Goal: Find specific page/section: Find specific page/section

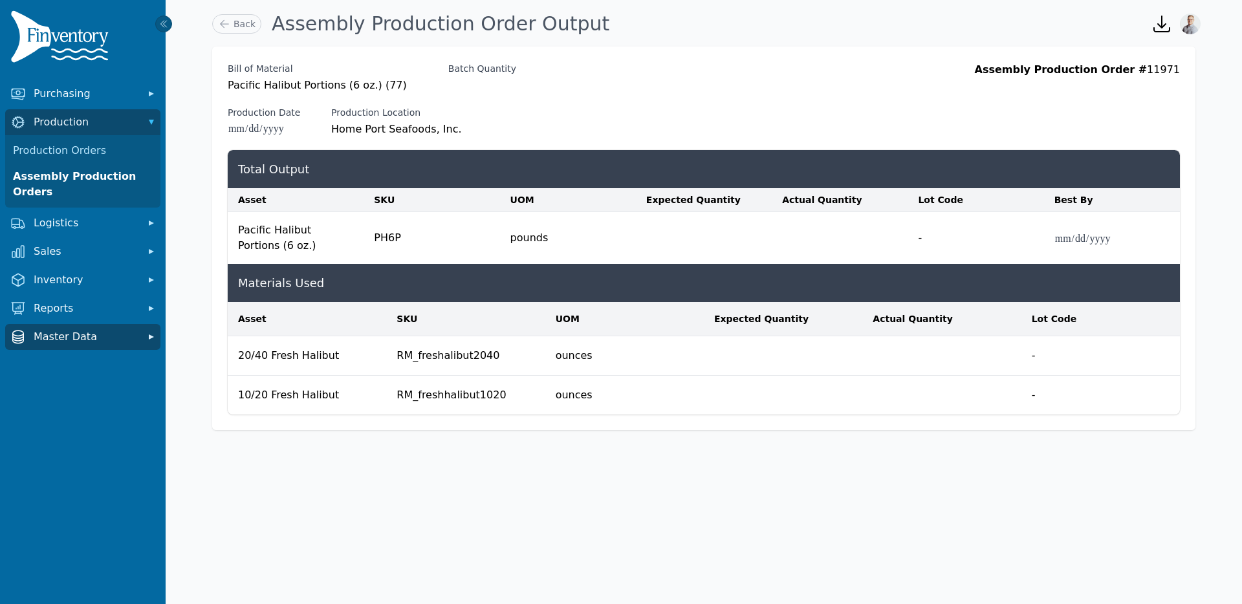
click at [49, 338] on span "Master Data" at bounding box center [85, 337] width 103 height 16
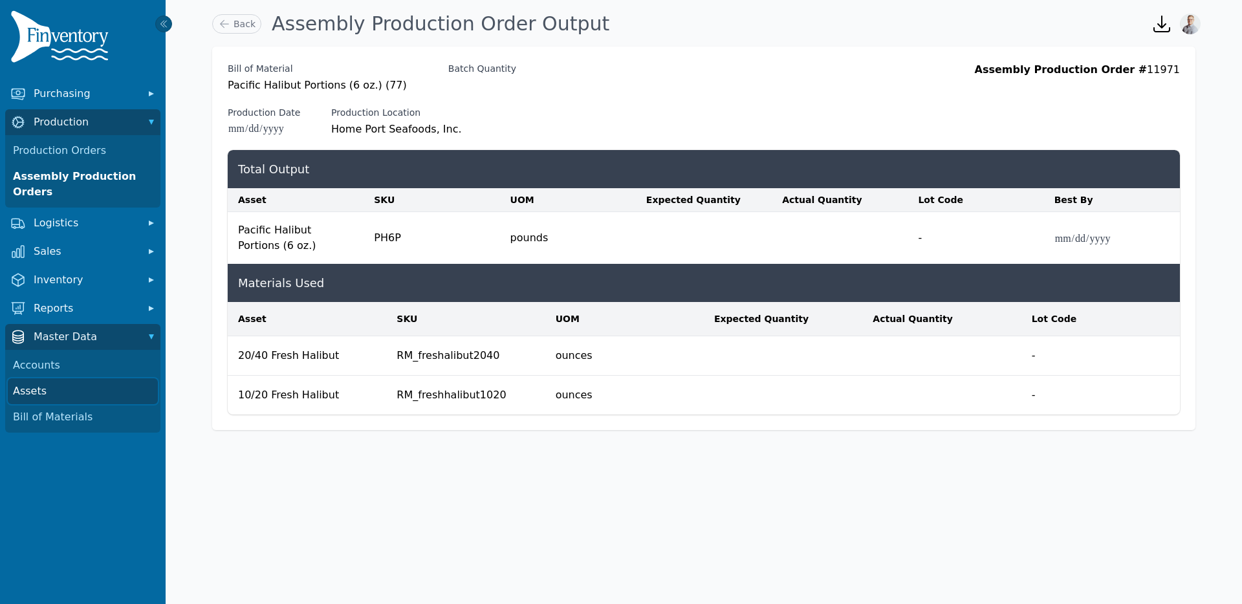
click at [56, 400] on link "Assets" at bounding box center [83, 391] width 150 height 26
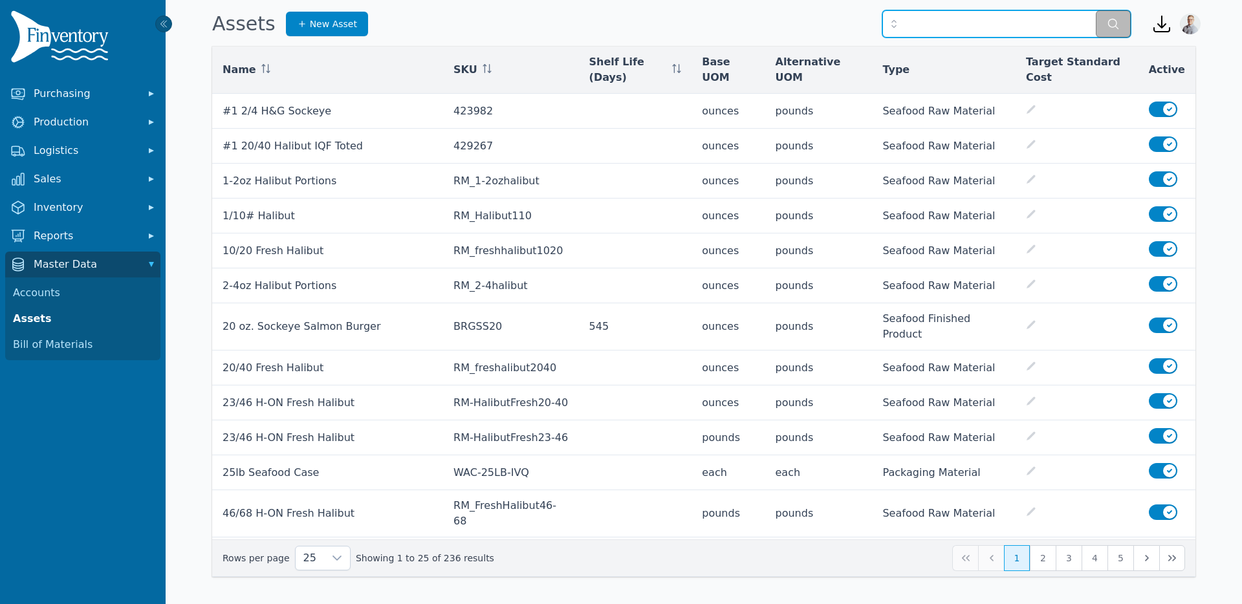
click at [927, 29] on input "text" at bounding box center [1006, 23] width 248 height 27
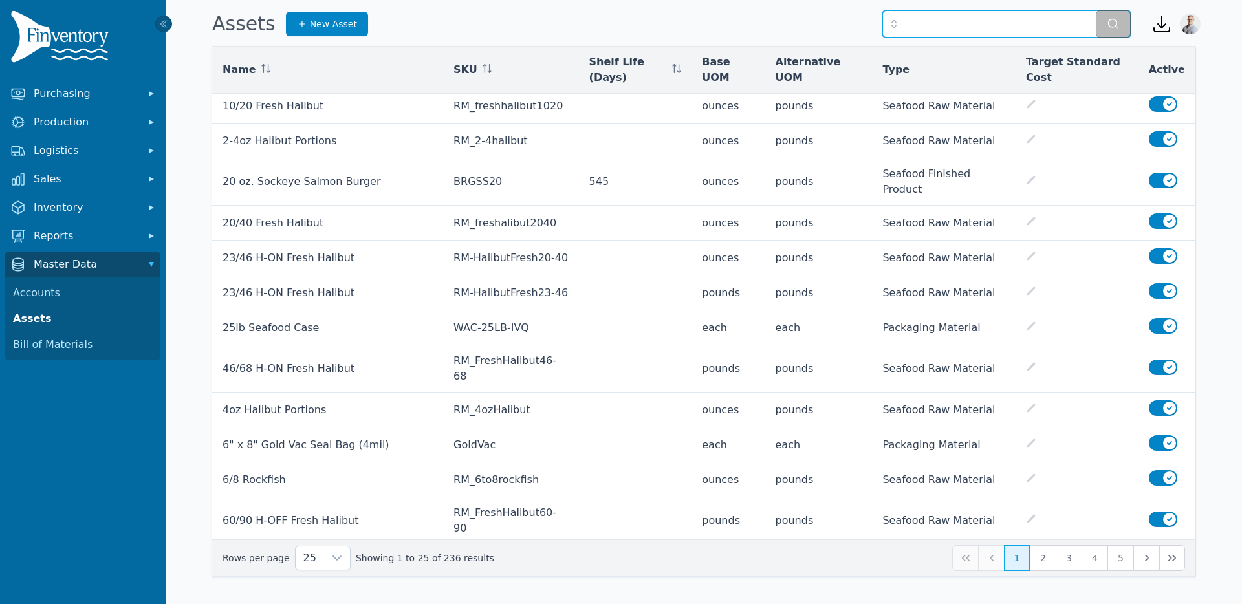
scroll to position [396, 0]
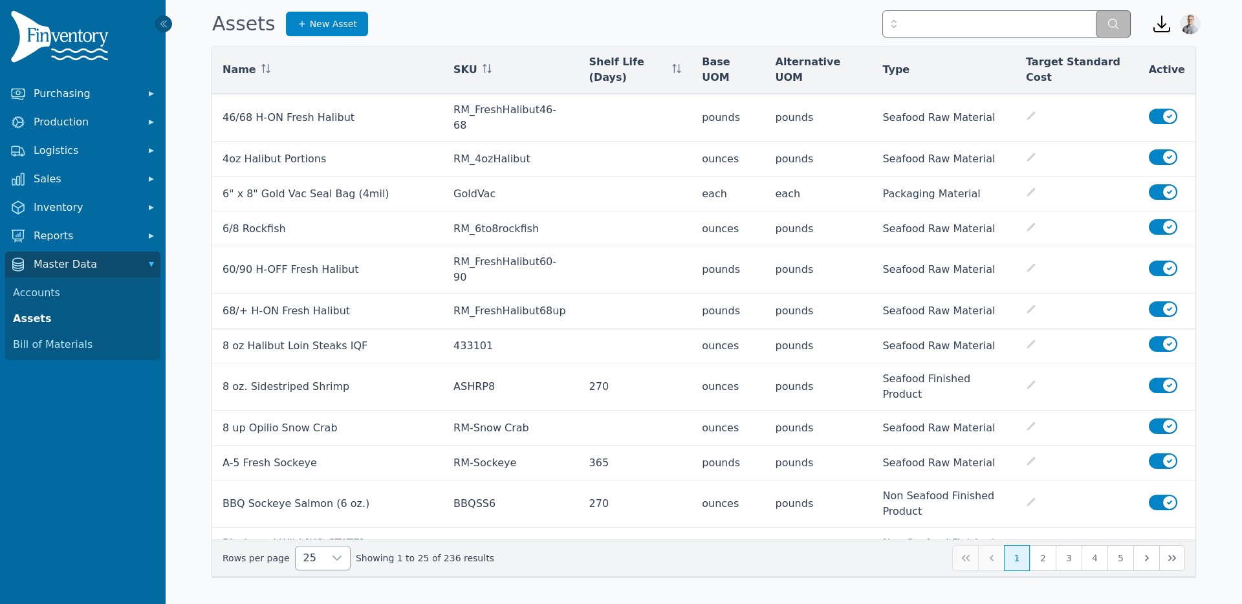
click at [307, 557] on span "25" at bounding box center [310, 557] width 28 height 23
click at [321, 528] on li "250" at bounding box center [317, 528] width 48 height 26
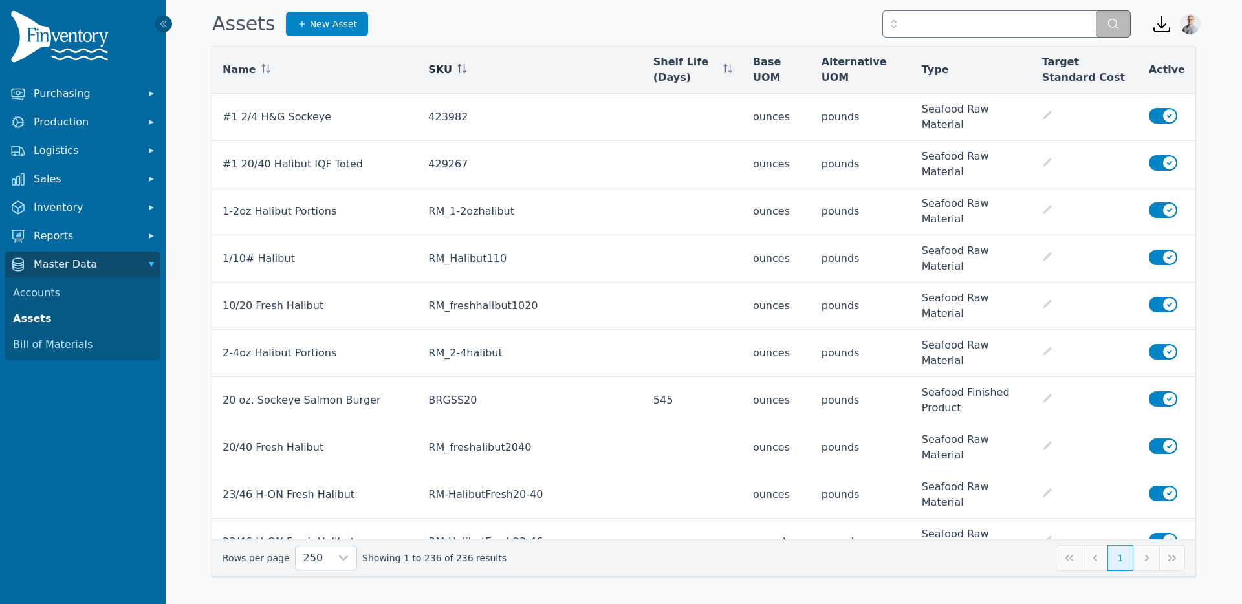
click at [459, 68] on icon at bounding box center [459, 68] width 1 height 9
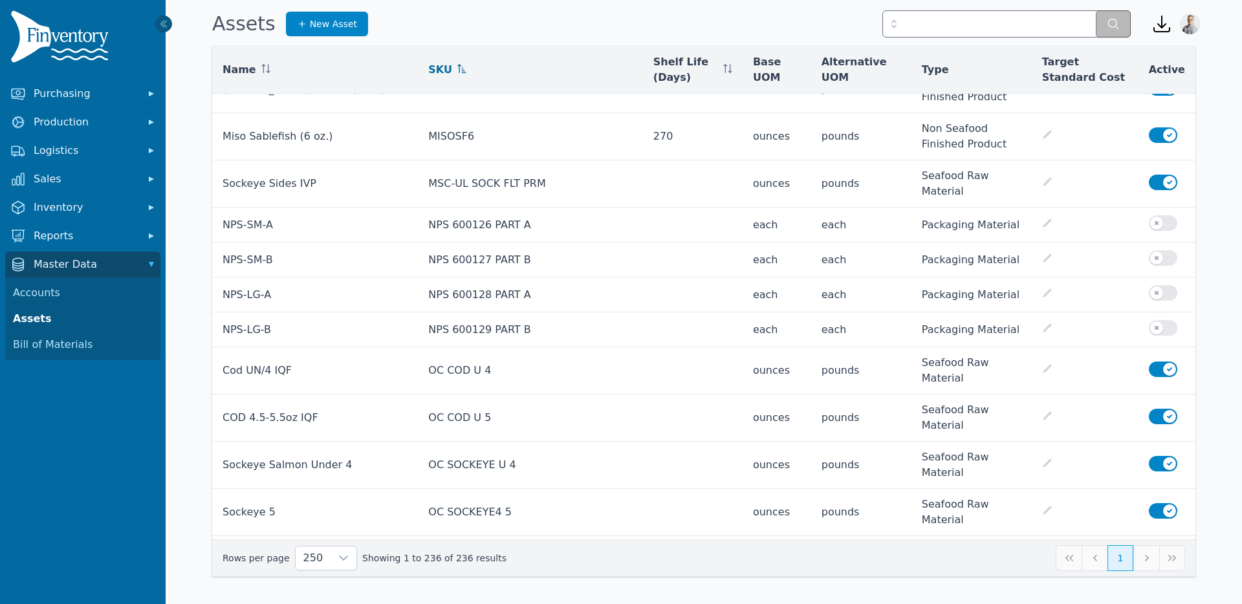
scroll to position [3158, 0]
drag, startPoint x: 220, startPoint y: 295, endPoint x: 345, endPoint y: 300, distance: 125.6
copy td "Opilio Snow Crab Infill"
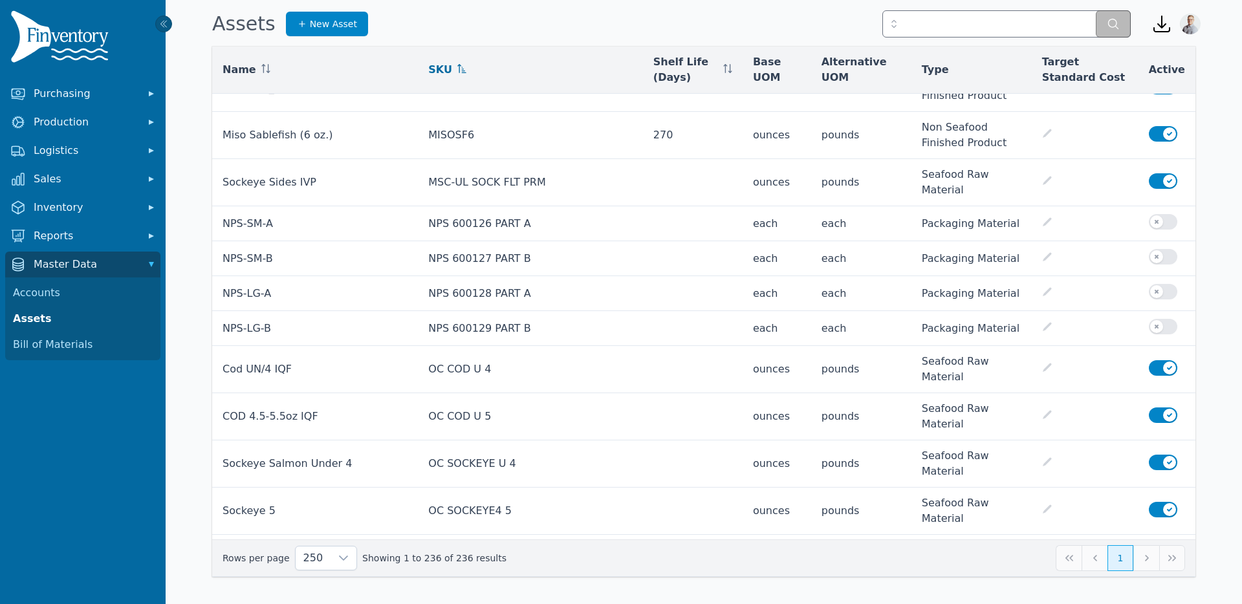
drag, startPoint x: 419, startPoint y: 295, endPoint x: 509, endPoint y: 294, distance: 89.9
copy td "OC-SnowCrabInfill"
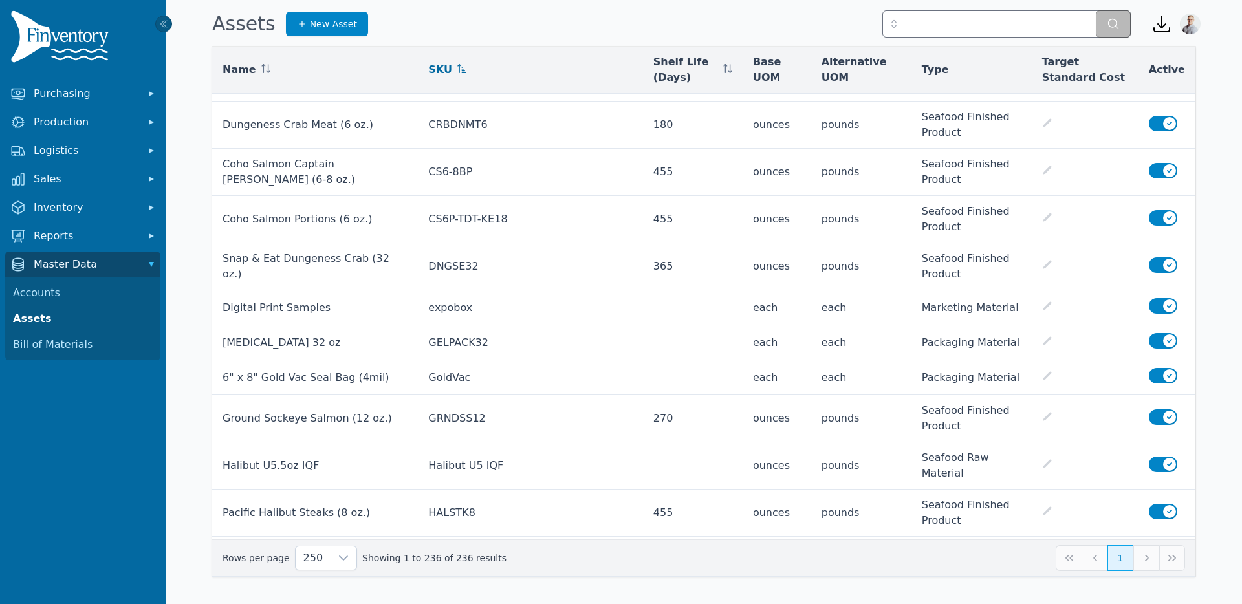
scroll to position [2307, 0]
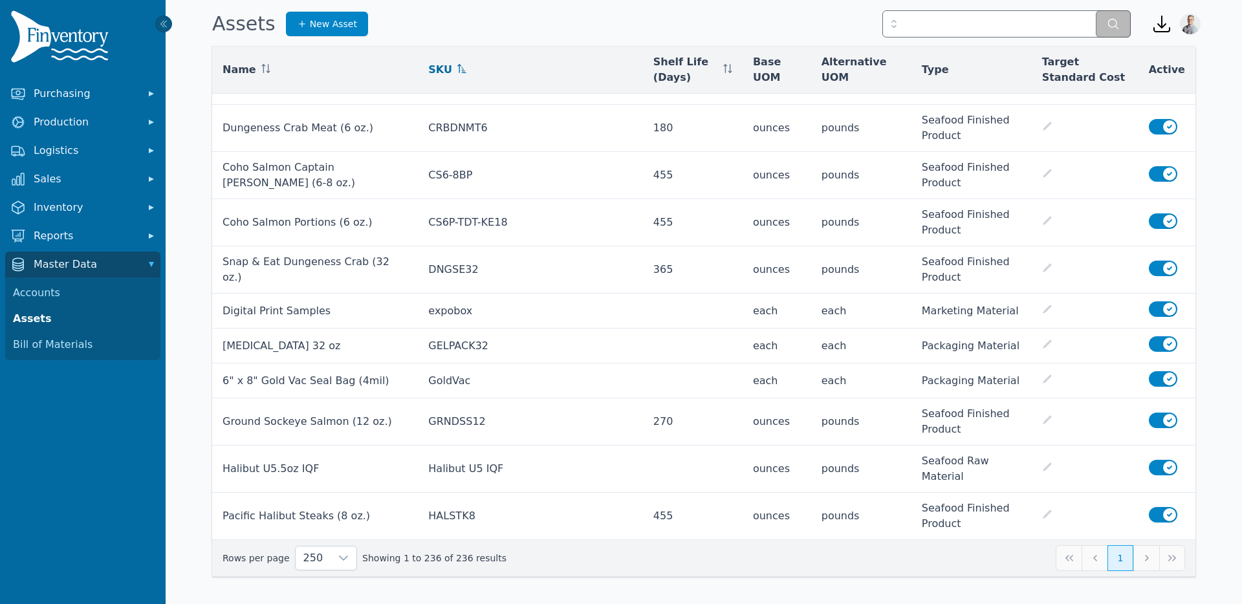
drag, startPoint x: 325, startPoint y: 306, endPoint x: 213, endPoint y: 299, distance: 112.7
click at [213, 587] on td "IQF Sockeye Portions" at bounding box center [315, 610] width 206 height 47
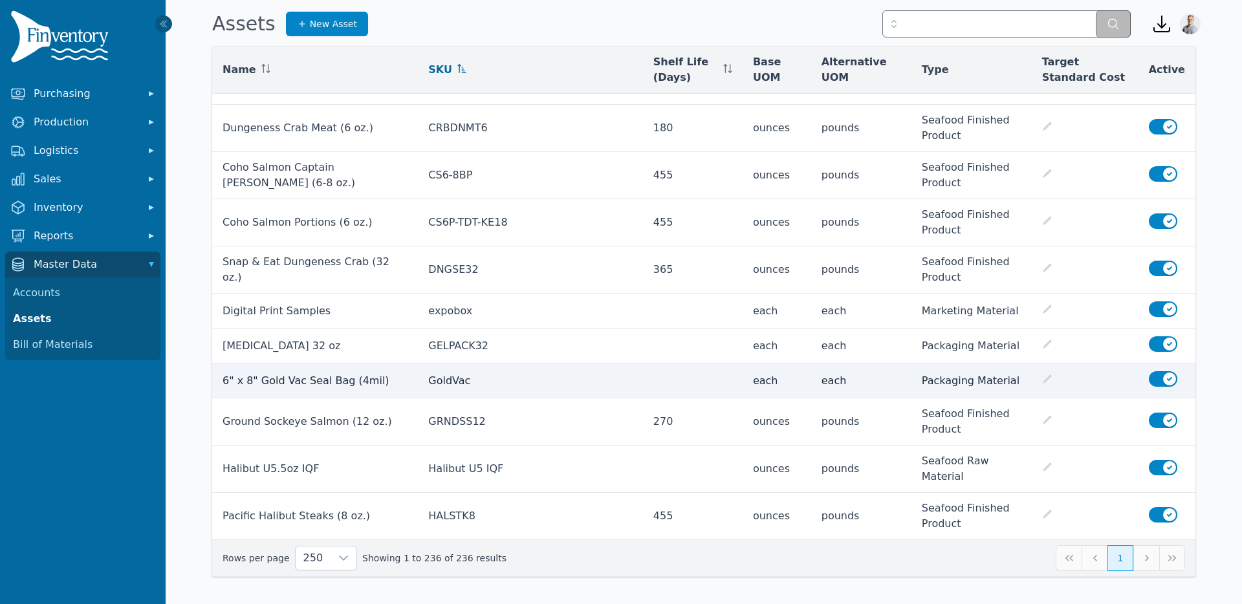
copy td "IQF Sockeye Portions"
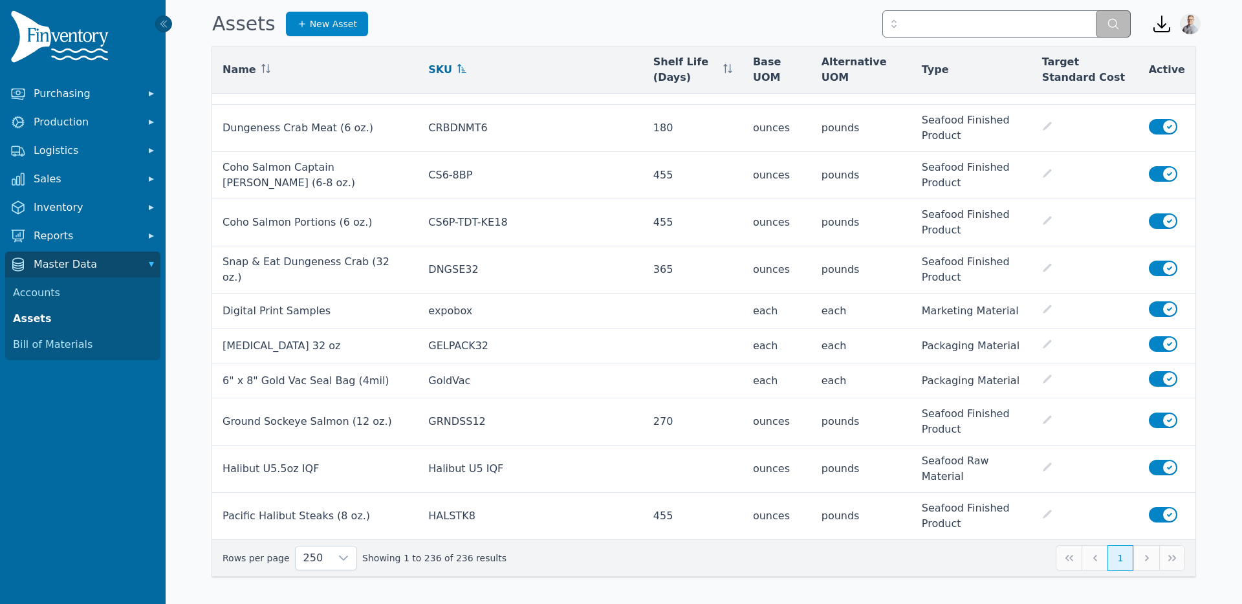
drag, startPoint x: 528, startPoint y: 310, endPoint x: 411, endPoint y: 305, distance: 116.5
click at [418, 587] on td "IQF Sockeye Portions" at bounding box center [530, 610] width 225 height 47
